Goal: Task Accomplishment & Management: Manage account settings

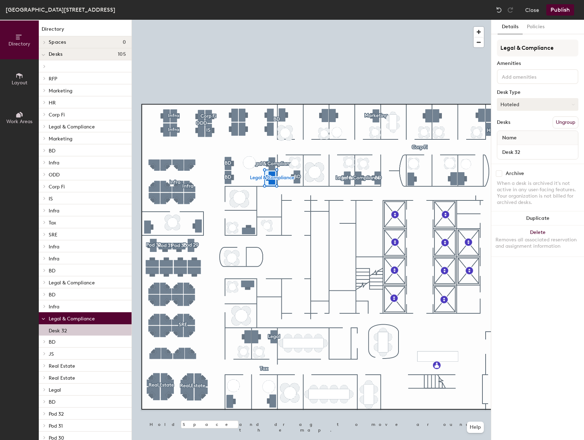
click at [513, 105] on button "Hoteled" at bounding box center [537, 104] width 81 height 13
click at [518, 125] on div "Assigned" at bounding box center [532, 126] width 71 height 11
click at [445, 20] on div at bounding box center [311, 20] width 359 height 0
click at [559, 12] on button "Publish" at bounding box center [560, 9] width 28 height 11
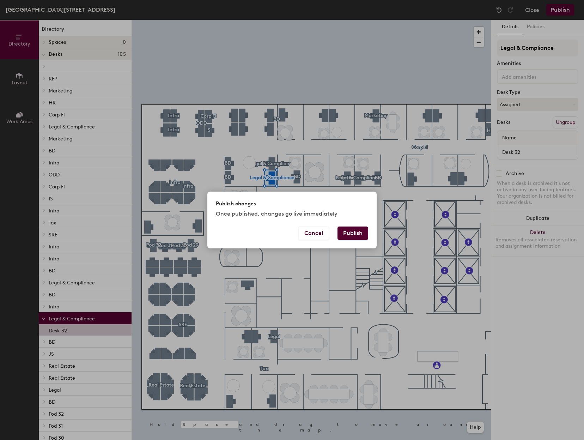
click at [345, 231] on button "Publish" at bounding box center [353, 232] width 31 height 13
